Goal: Transaction & Acquisition: Book appointment/travel/reservation

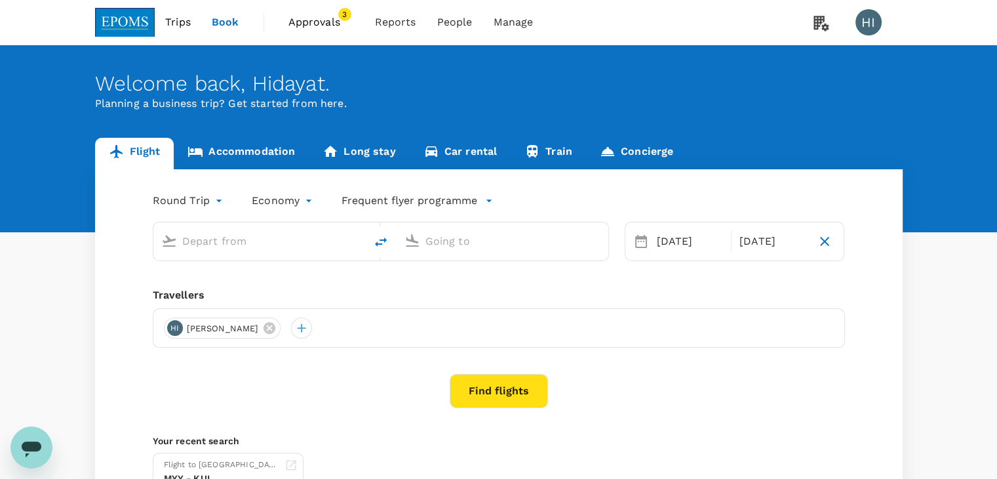
type input "Kuala Lumpur Intl ([GEOGRAPHIC_DATA])"
type input "Kota Kinabalu Intl (BKI)"
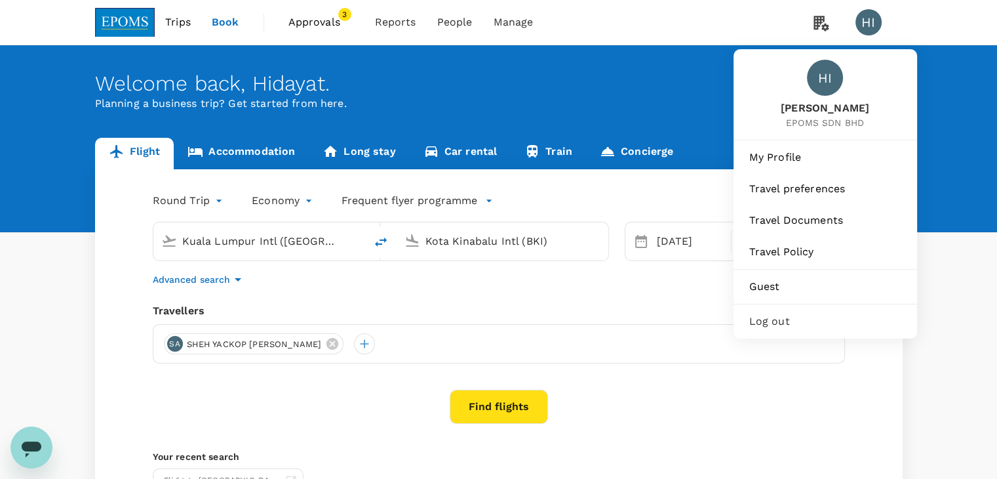
click at [769, 314] on span "Log out" at bounding box center [825, 321] width 152 height 16
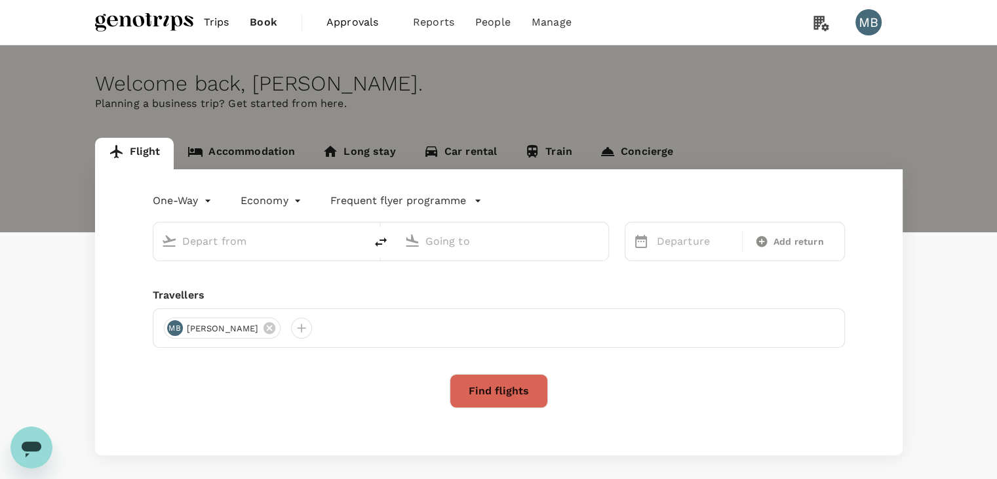
type input "Kuala Lumpur Intl ([GEOGRAPHIC_DATA])"
type input "Penang Intl (PEN)"
